Goal: Transaction & Acquisition: Obtain resource

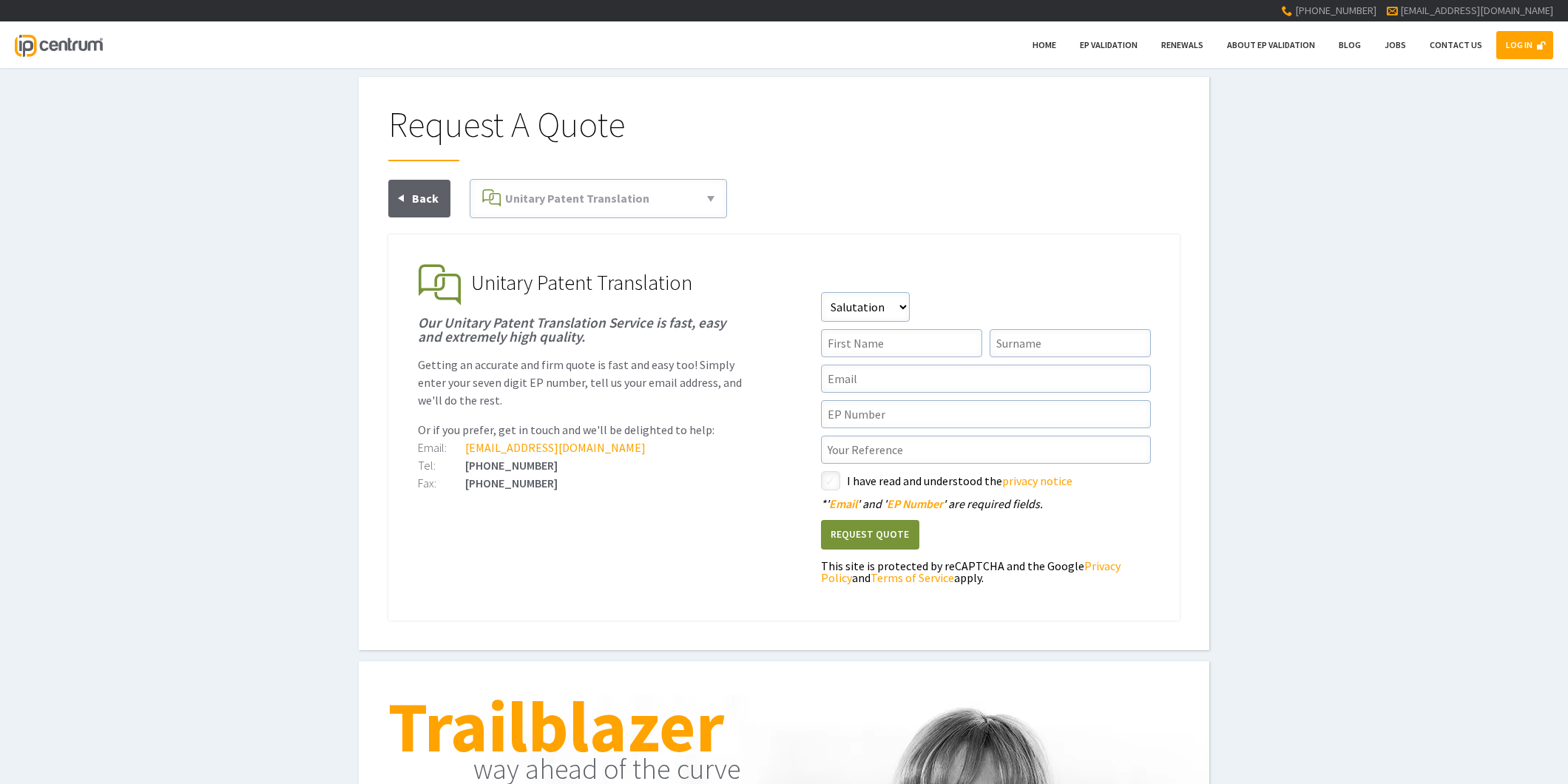
click at [1533, 48] on link "LOG IN" at bounding box center [1525, 45] width 57 height 28
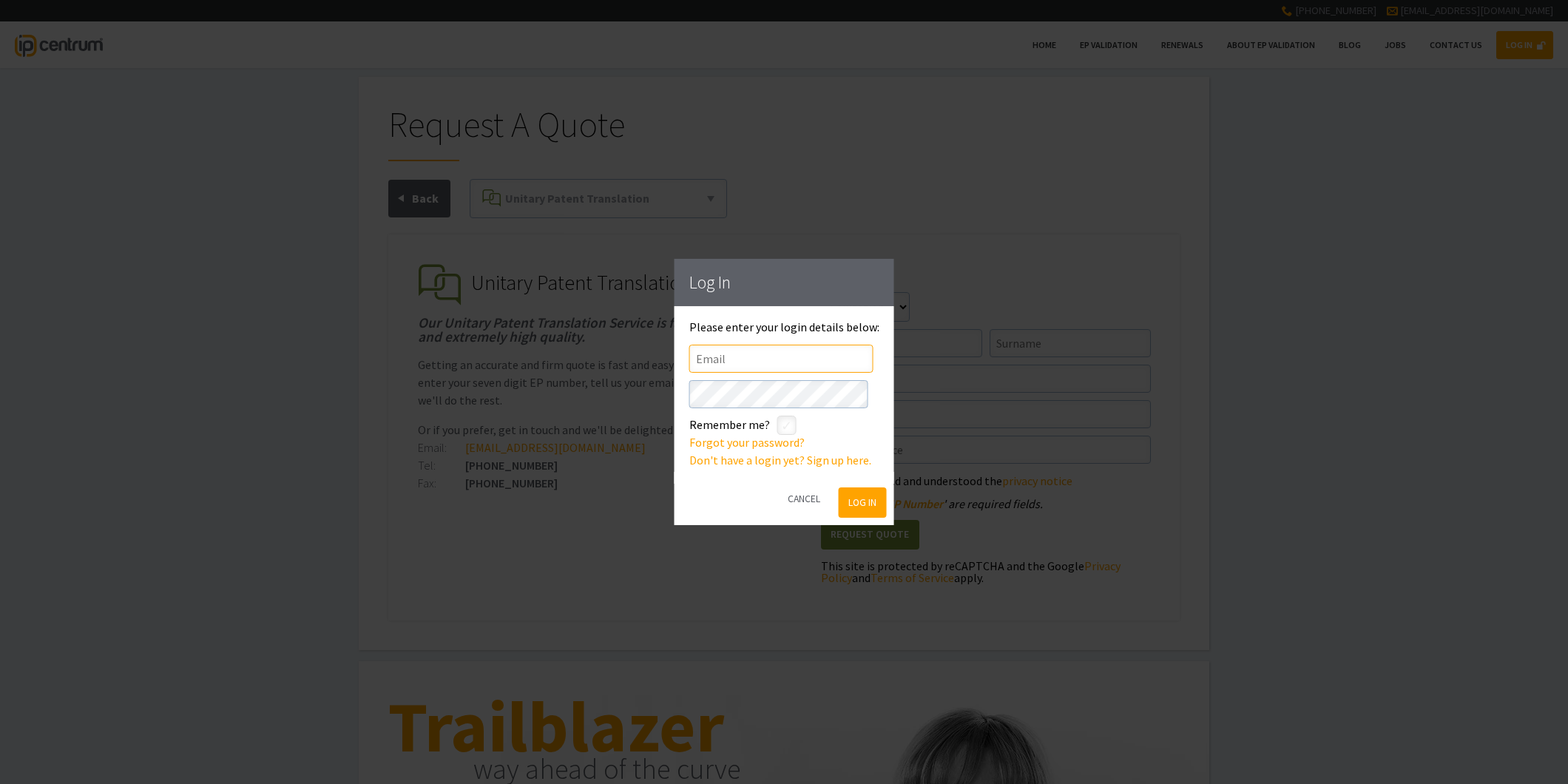
click at [721, 361] on input"] "text" at bounding box center [781, 359] width 184 height 28
type input"] "appleyardlees@appleyardlees.com"
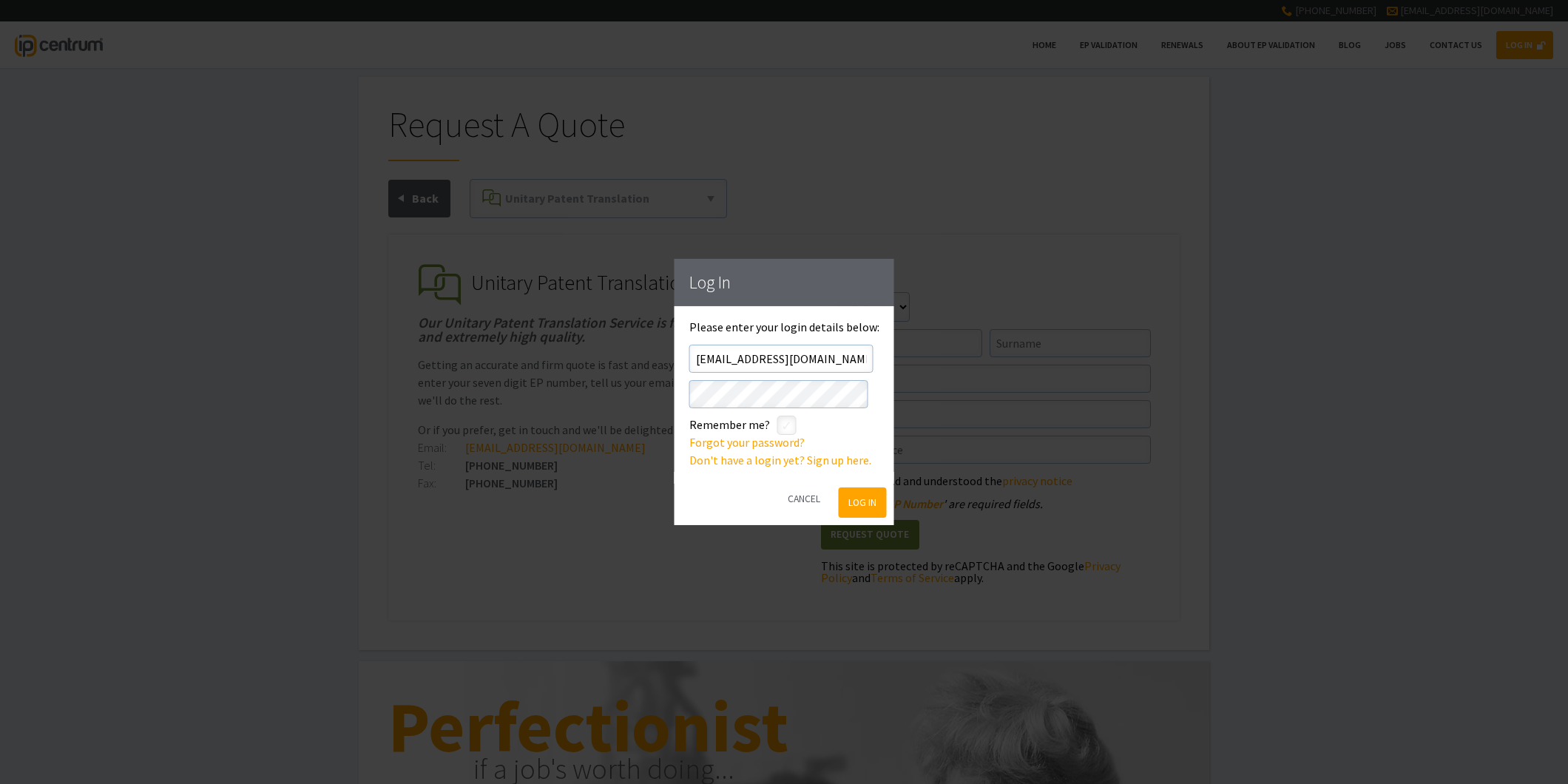
click at [788, 426] on input"] "checkbox" at bounding box center [789, 426] width 18 height 18
checkbox input"] "true"
click at [854, 505] on button "Log In" at bounding box center [862, 502] width 48 height 30
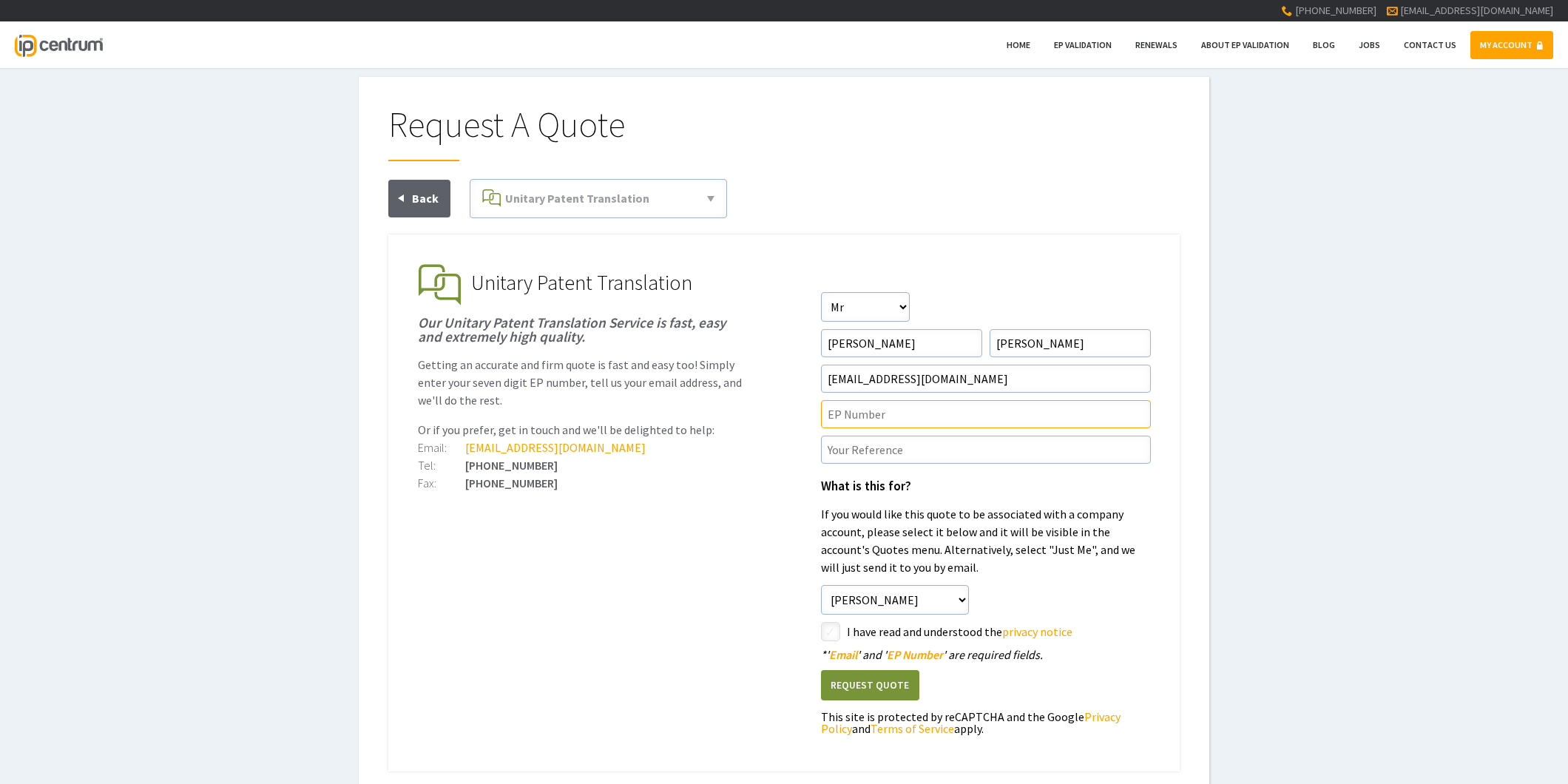
click at [841, 414] on input"] "text" at bounding box center [986, 414] width 329 height 28
paste input"] "4190512"
type input"] "EP4190512"
click at [841, 444] on input"] "text" at bounding box center [986, 450] width 329 height 28
paste input"] "P45092UP1V"
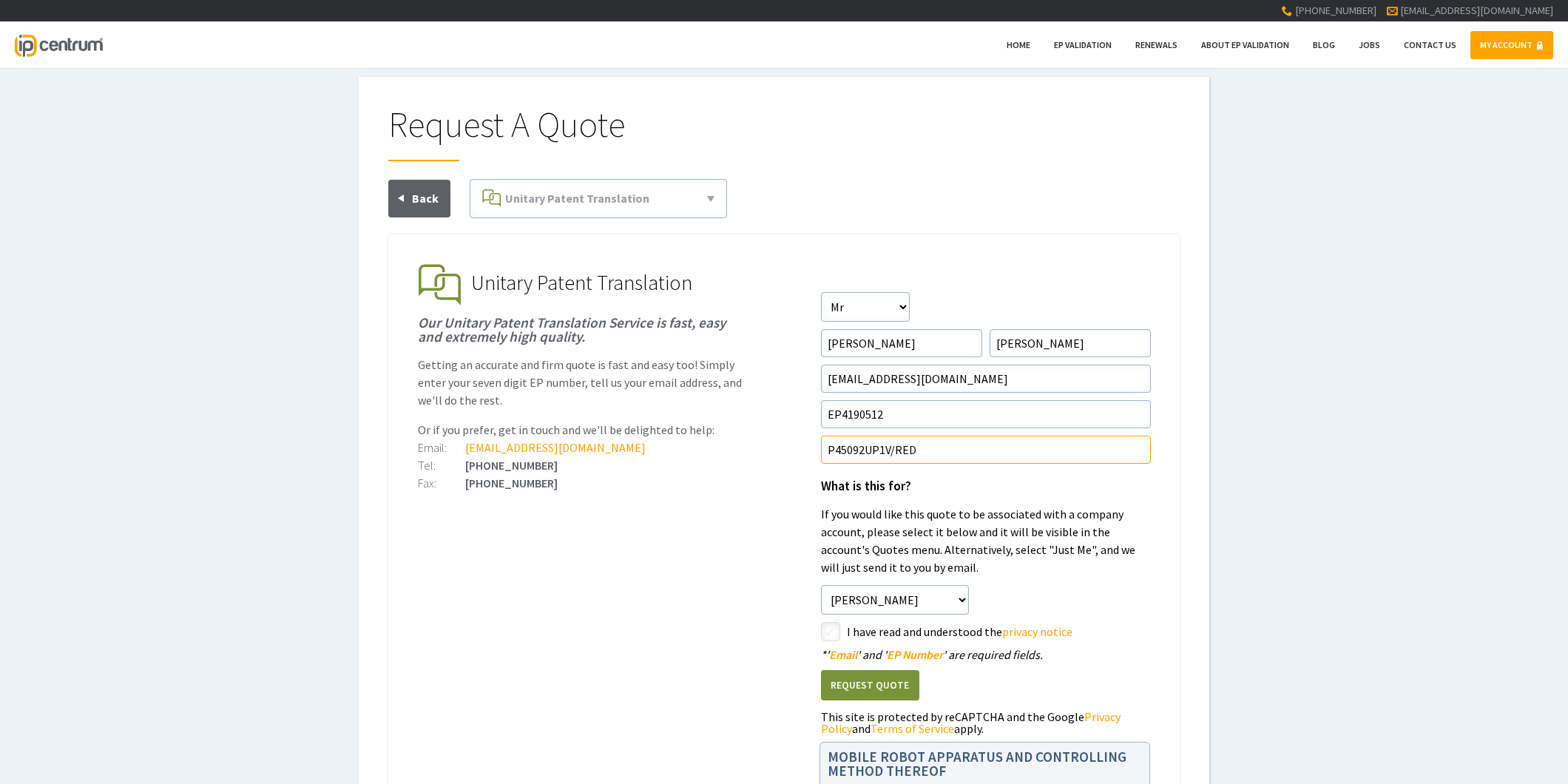
type input"] "P45092UP1V/RED"
click at [822, 630] on label "styled-checkbox" at bounding box center [831, 632] width 19 height 19
click at [839, 682] on button "Request Quote" at bounding box center [870, 685] width 99 height 30
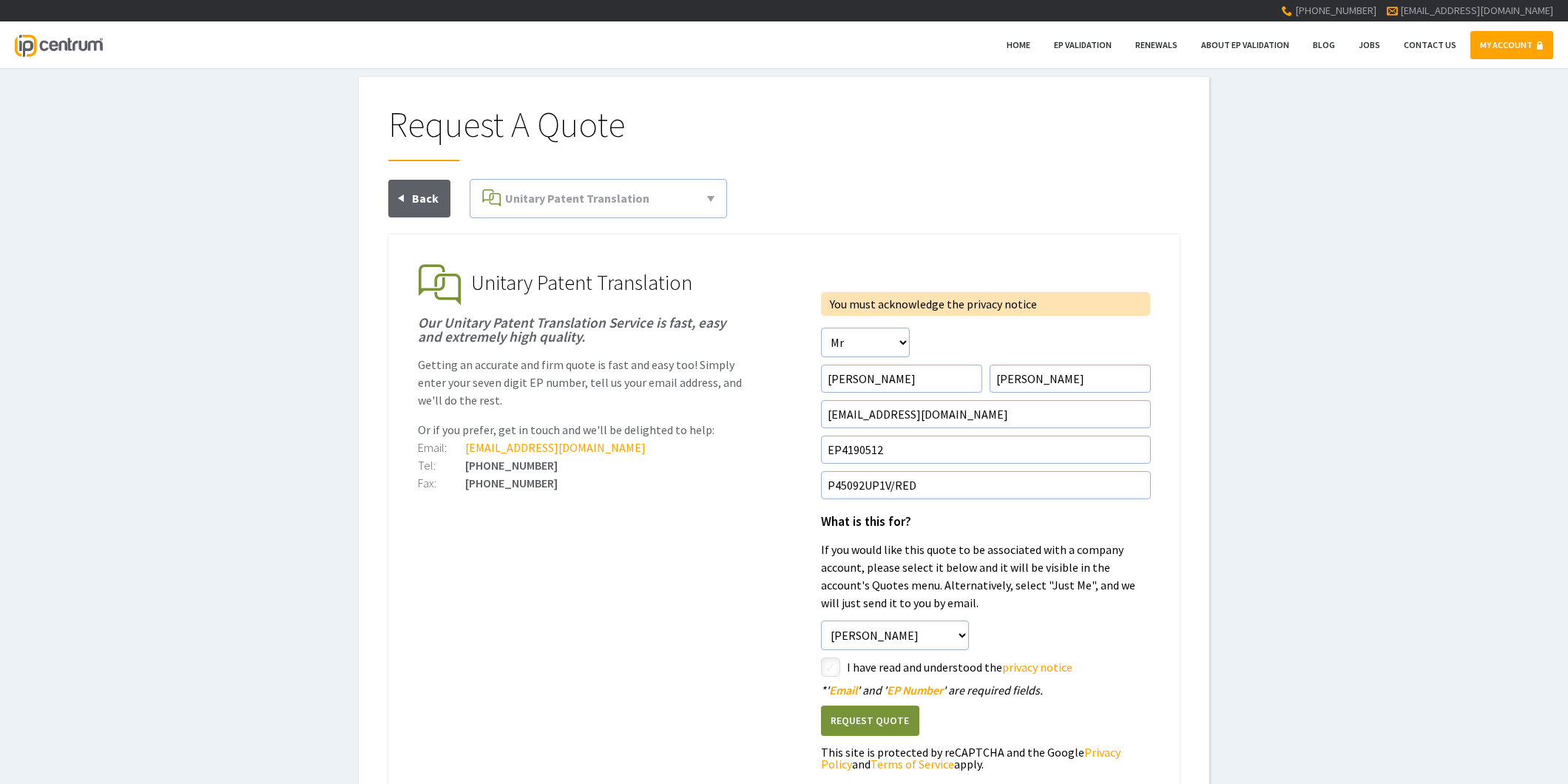
click at [836, 634] on select"] "Just Me David Clark" at bounding box center [895, 635] width 148 height 30
click at [769, 640] on ul "EP Validation & Unitary Effect IP Centrum makes European Patent Validation and …" at bounding box center [784, 521] width 791 height 573
click at [831, 664] on input"] "checkbox" at bounding box center [832, 669] width 18 height 18
checkbox input"] "true"
click at [895, 714] on button "Request Quote" at bounding box center [870, 721] width 99 height 30
